Goal: Obtain resource: Download file/media

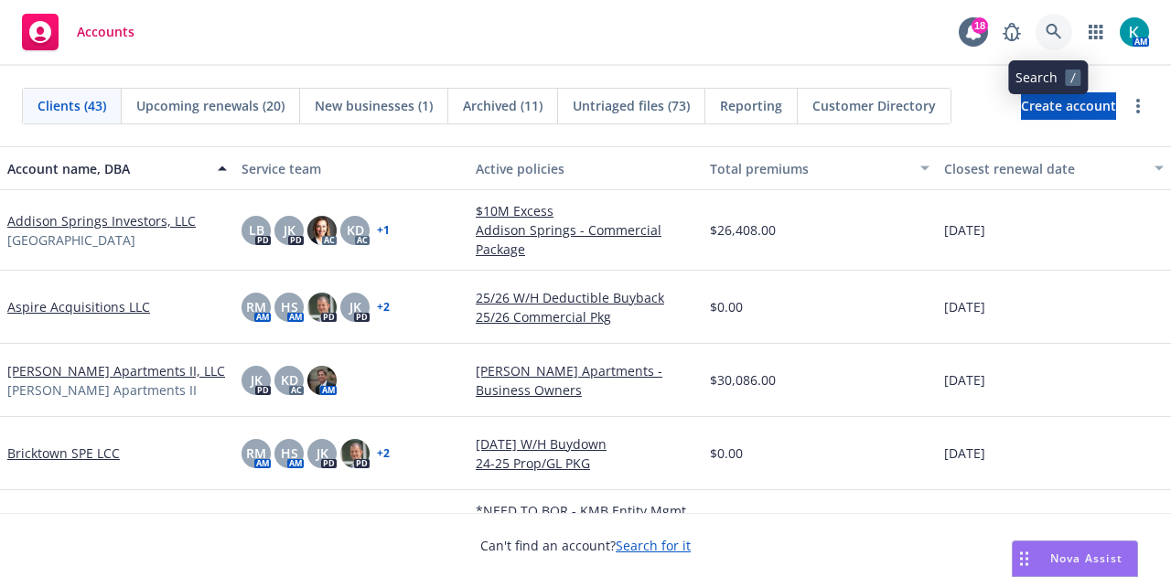
click at [1047, 32] on icon at bounding box center [1054, 32] width 16 height 16
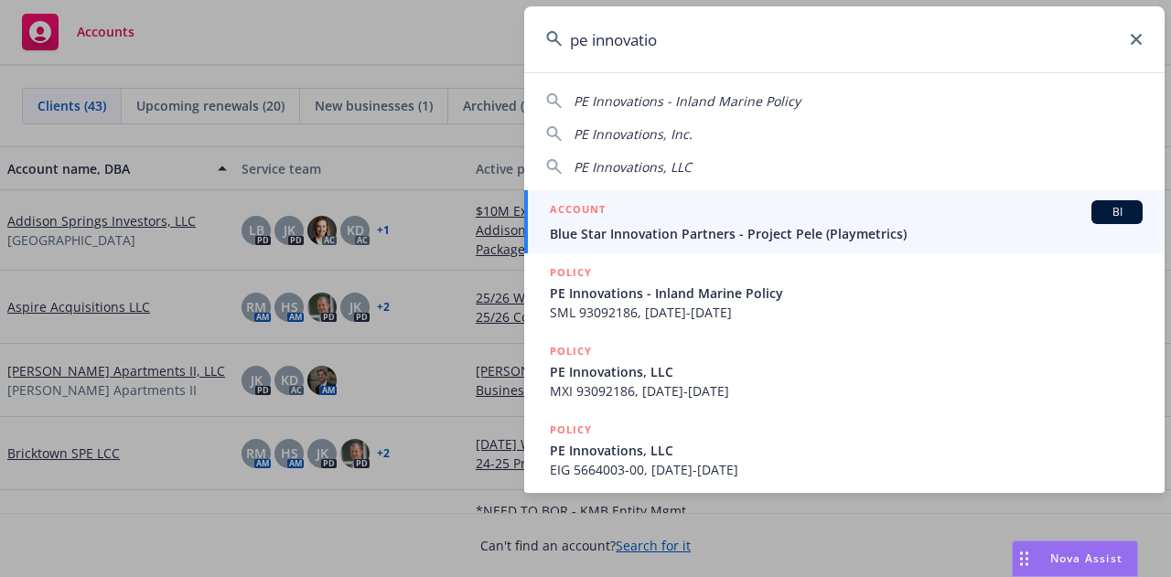
click at [665, 134] on span "PE Innovations, Inc." at bounding box center [633, 133] width 119 height 17
type input "PE Innovations, Inc."
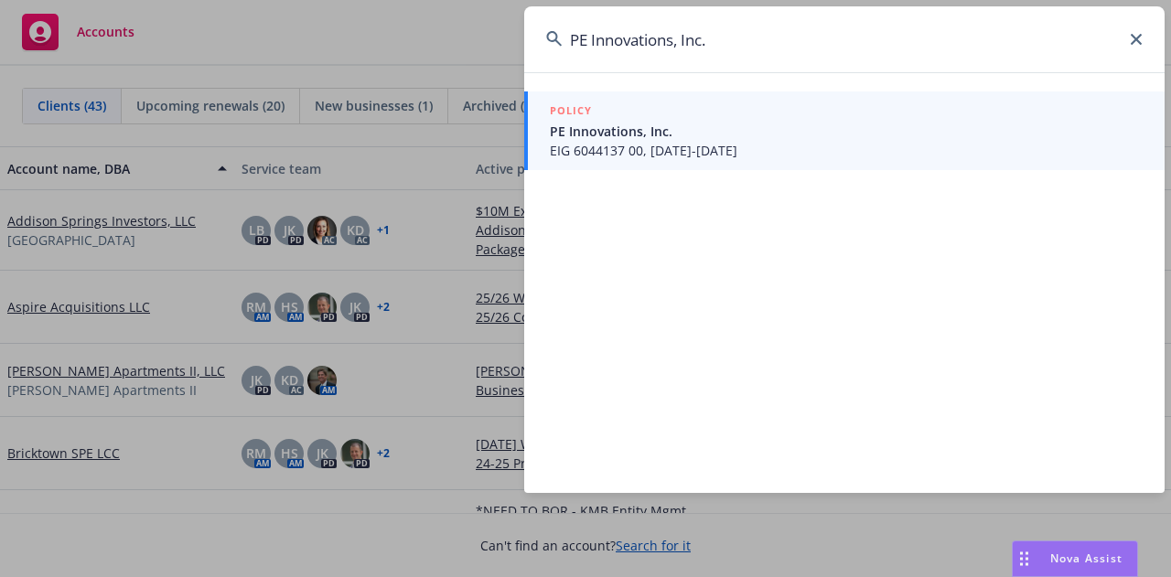
click at [665, 134] on span "PE Innovations, Inc." at bounding box center [846, 131] width 593 height 19
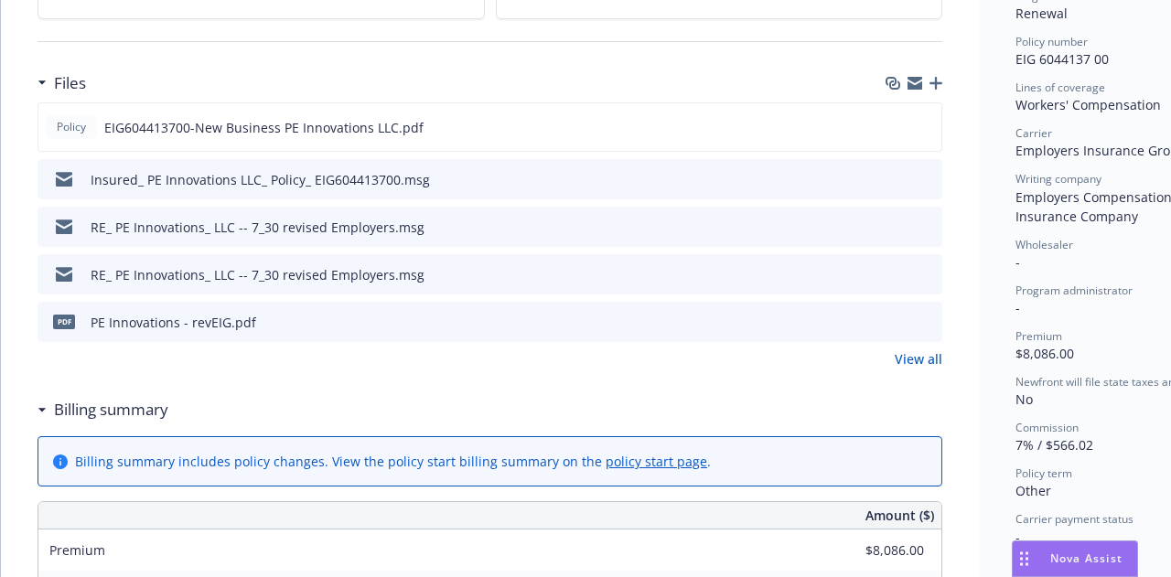
scroll to position [448, 0]
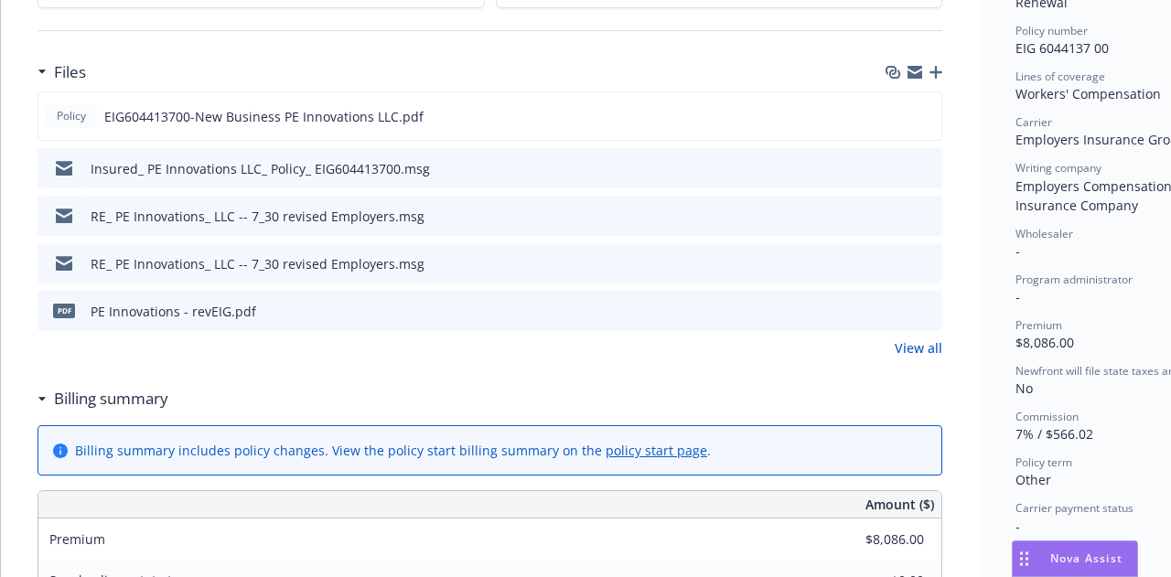
click at [907, 358] on link "View all" at bounding box center [919, 347] width 48 height 19
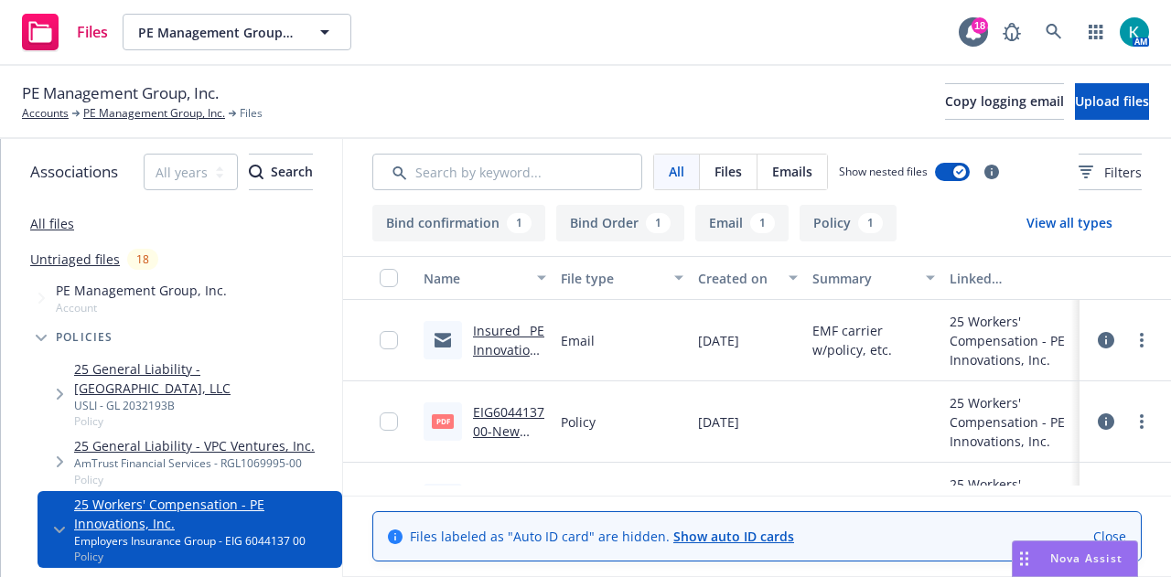
scroll to position [13, 0]
click at [1089, 378] on div at bounding box center [1124, 340] width 91 height 81
click at [1123, 527] on link "Close" at bounding box center [1109, 536] width 33 height 19
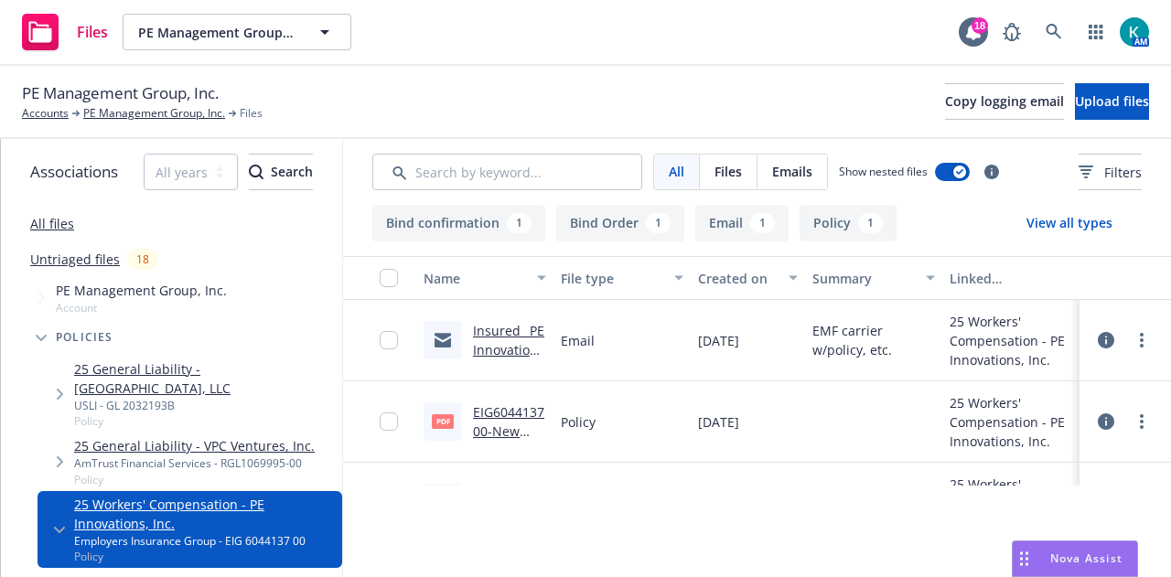
scroll to position [0, 0]
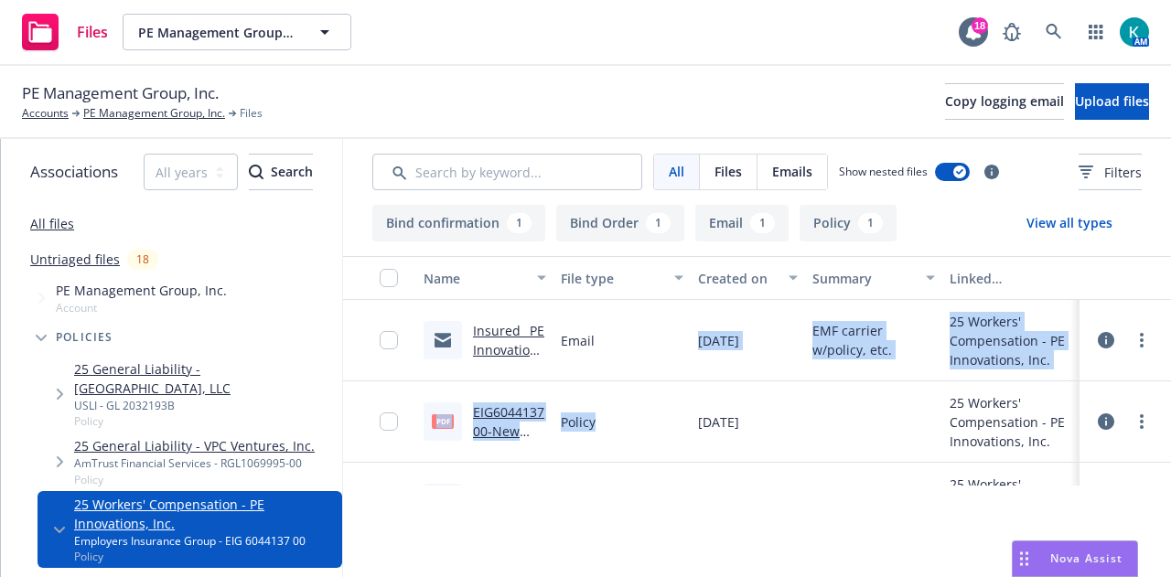
drag, startPoint x: 651, startPoint y: 439, endPoint x: 651, endPoint y: 361, distance: 77.8
click at [651, 361] on div "Insured_ PE Innovations LLC_ Policy_ EIG604413700.msg Email [DATE] EMF carrier …" at bounding box center [757, 501] width 828 height 403
click at [651, 414] on div "Policy" at bounding box center [621, 421] width 137 height 81
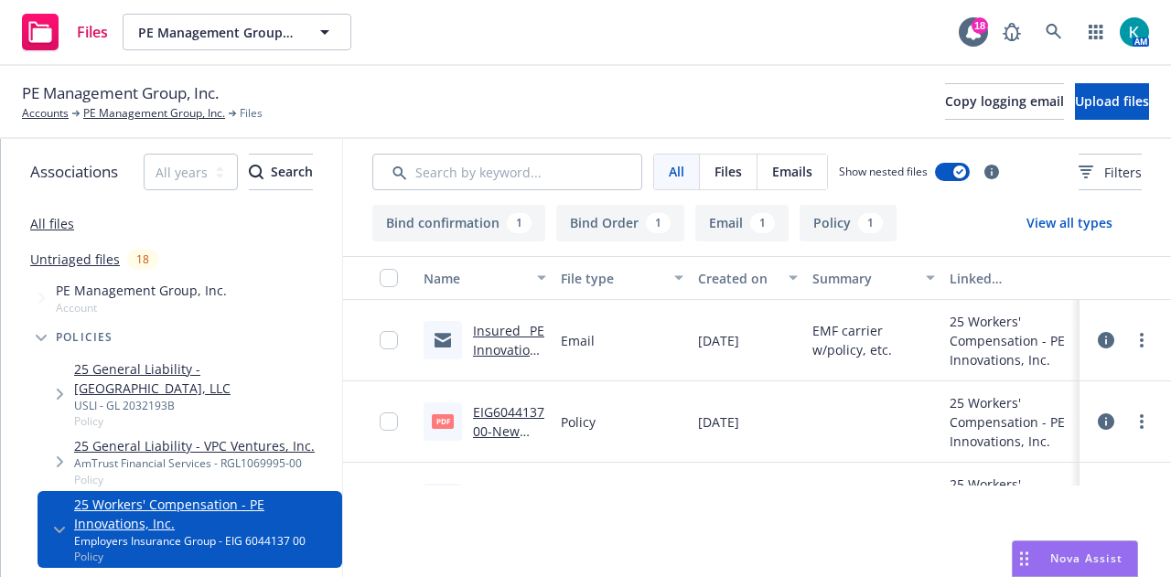
click at [865, 439] on div at bounding box center [873, 421] width 137 height 81
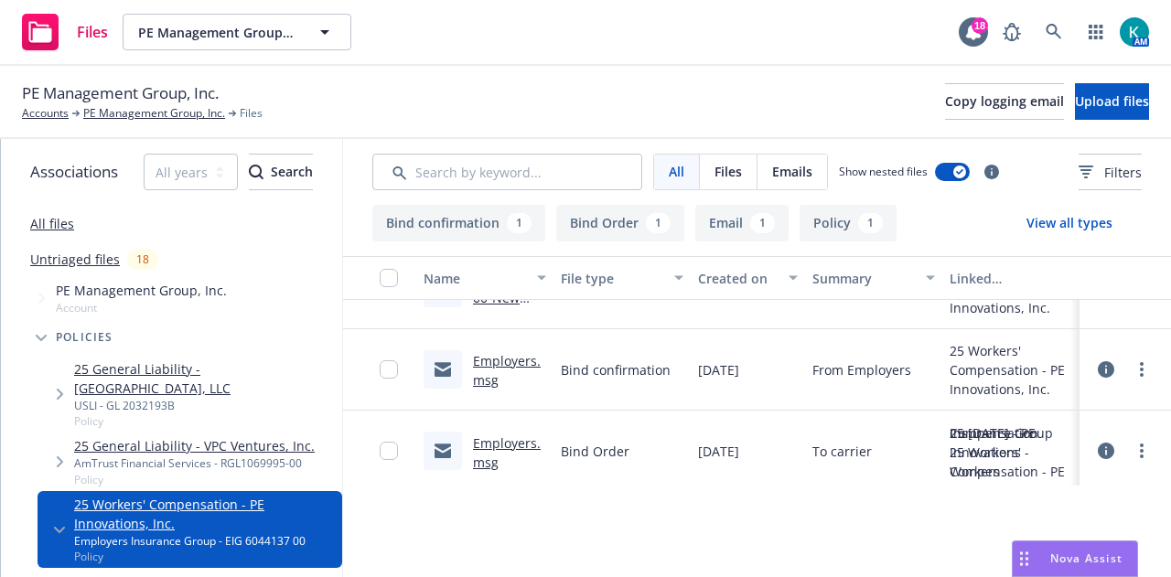
scroll to position [113, 0]
click at [515, 462] on link "RE_ PE Innovations_ LLC -- 7_30 revised Employers.msg" at bounding box center [508, 404] width 71 height 133
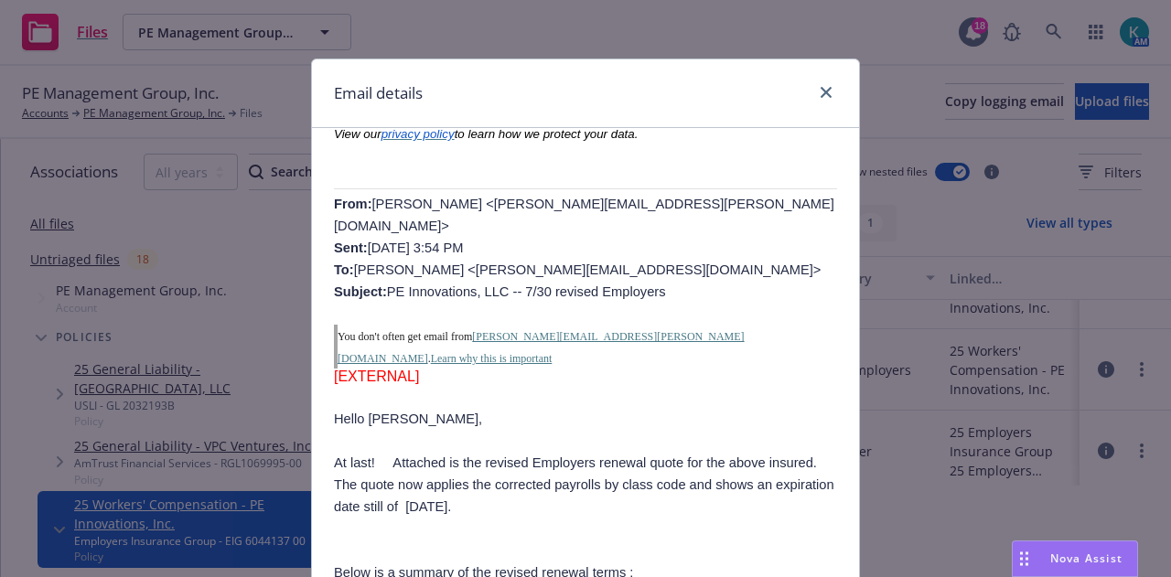
scroll to position [711, 0]
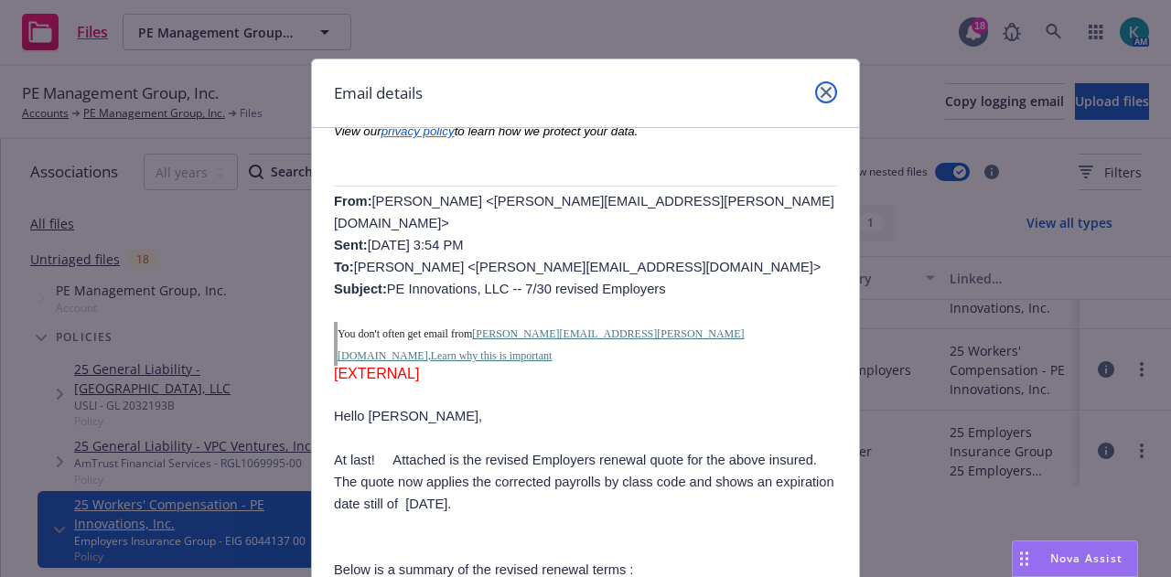
click at [821, 95] on icon "close" at bounding box center [826, 92] width 11 height 11
